Goal: Information Seeking & Learning: Learn about a topic

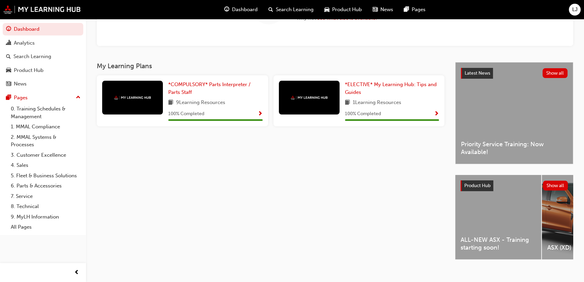
scroll to position [100, 0]
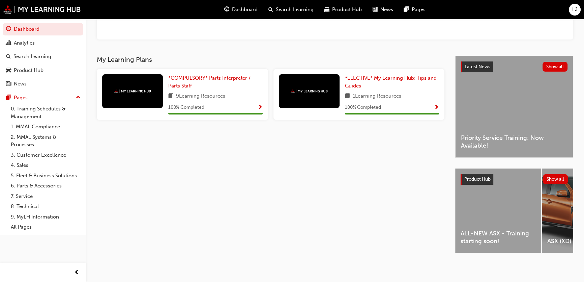
click at [477, 193] on div "ALL-NEW ASX - Training starting soon!" at bounding box center [498, 210] width 86 height 84
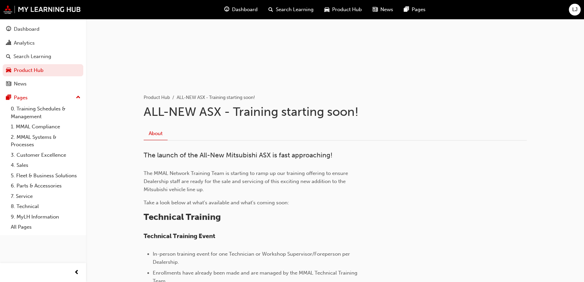
scroll to position [10, 0]
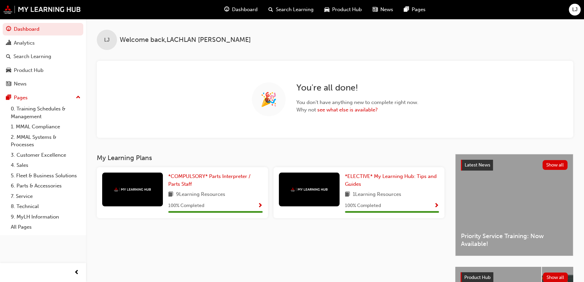
click at [249, 12] on span "Dashboard" at bounding box center [245, 10] width 26 height 8
click at [277, 6] on span "Search Learning" at bounding box center [295, 10] width 38 height 8
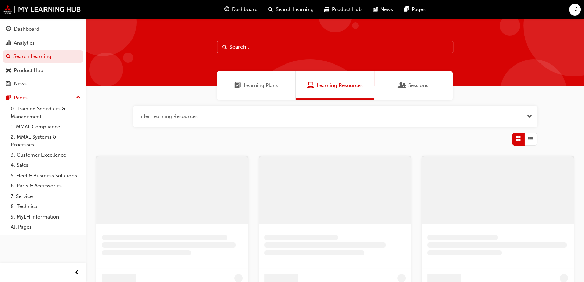
click at [255, 54] on div at bounding box center [335, 52] width 498 height 67
click at [259, 45] on input "text" at bounding box center [335, 46] width 236 height 13
type input "ASX"
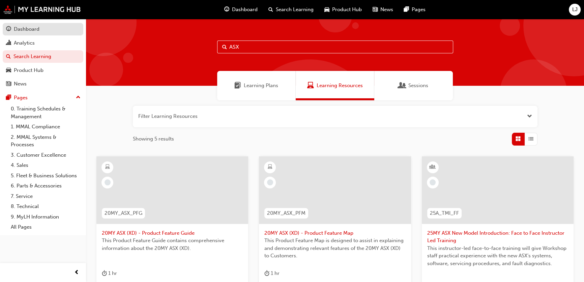
click at [19, 27] on div "Dashboard" at bounding box center [27, 29] width 26 height 8
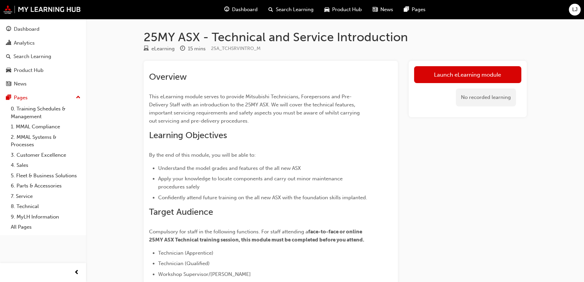
click at [355, 61] on div "Overview This eLearning module serves to provide Mitsubishi Technicians, Forepe…" at bounding box center [271, 205] width 254 height 288
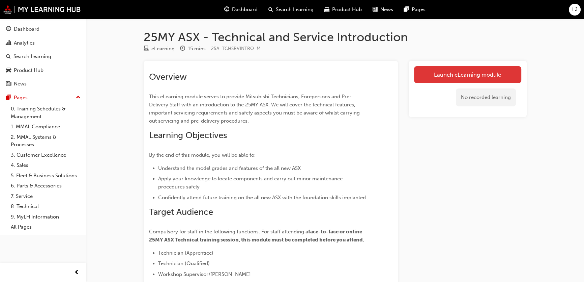
click at [492, 73] on link "Launch eLearning module" at bounding box center [467, 74] width 107 height 17
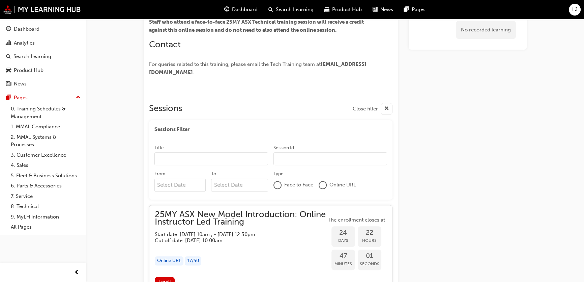
scroll to position [337, 0]
